Goal: Task Accomplishment & Management: Use online tool/utility

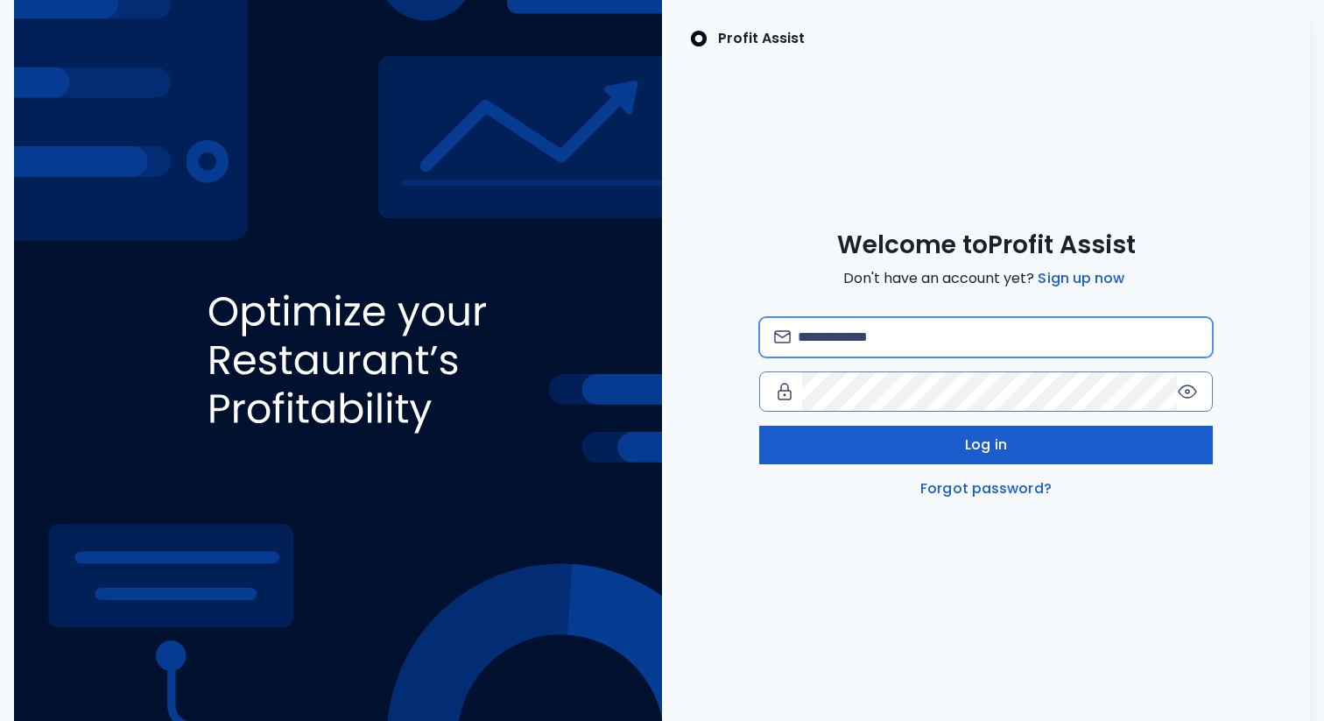
type input "**********"
click at [873, 454] on button "Log in" at bounding box center [986, 445] width 454 height 39
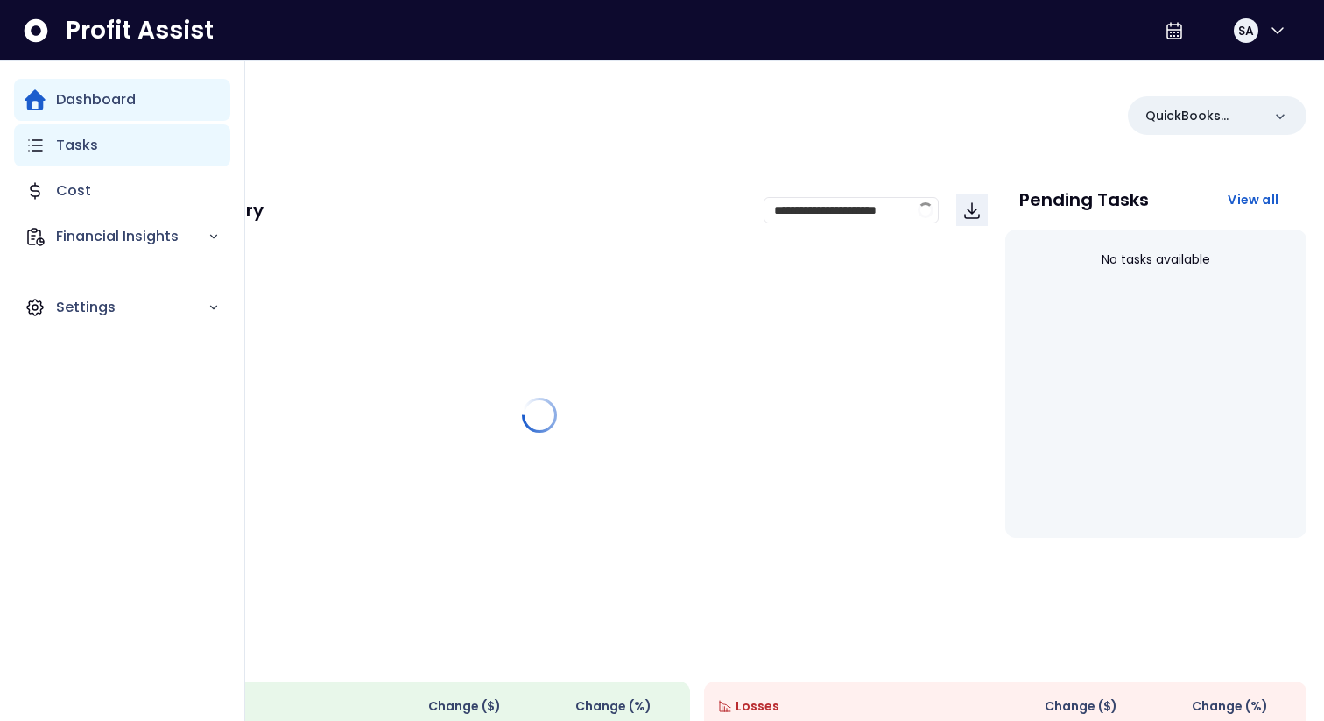
click at [43, 143] on icon "Main navigation" at bounding box center [35, 145] width 21 height 21
